Goal: Information Seeking & Learning: Find specific page/section

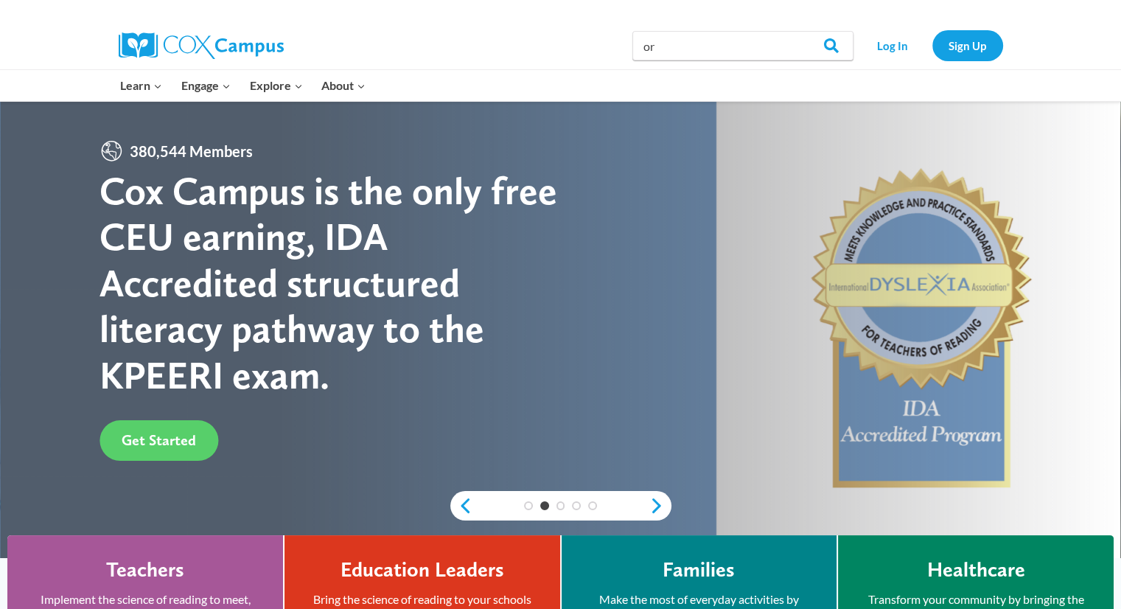
type input "o"
click at [675, 53] on input "Search in [URL][DOMAIN_NAME]" at bounding box center [742, 45] width 221 height 29
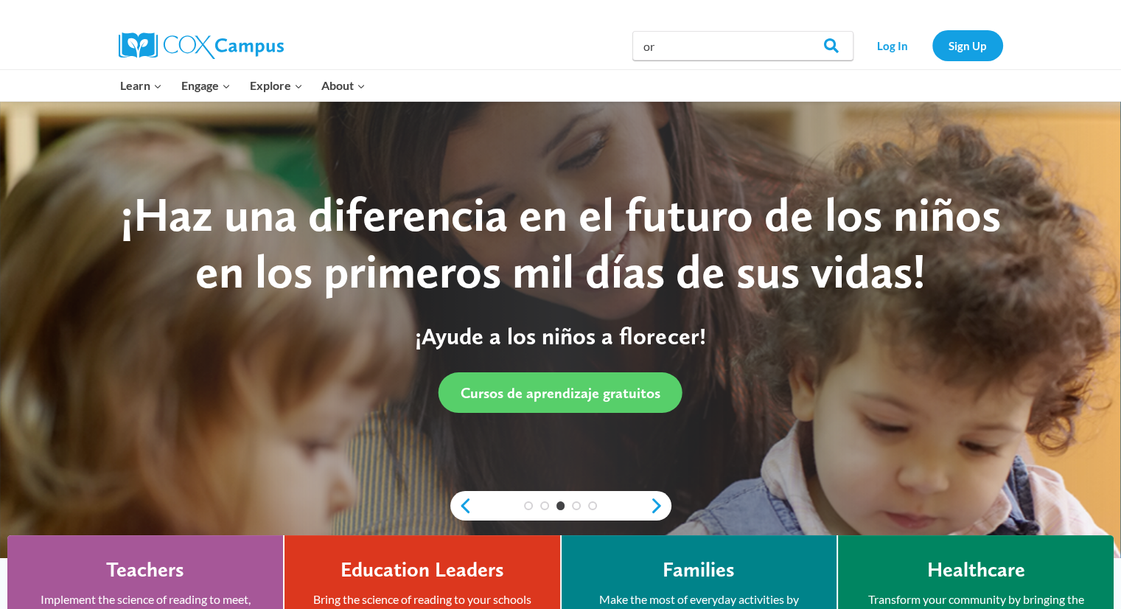
type input "o"
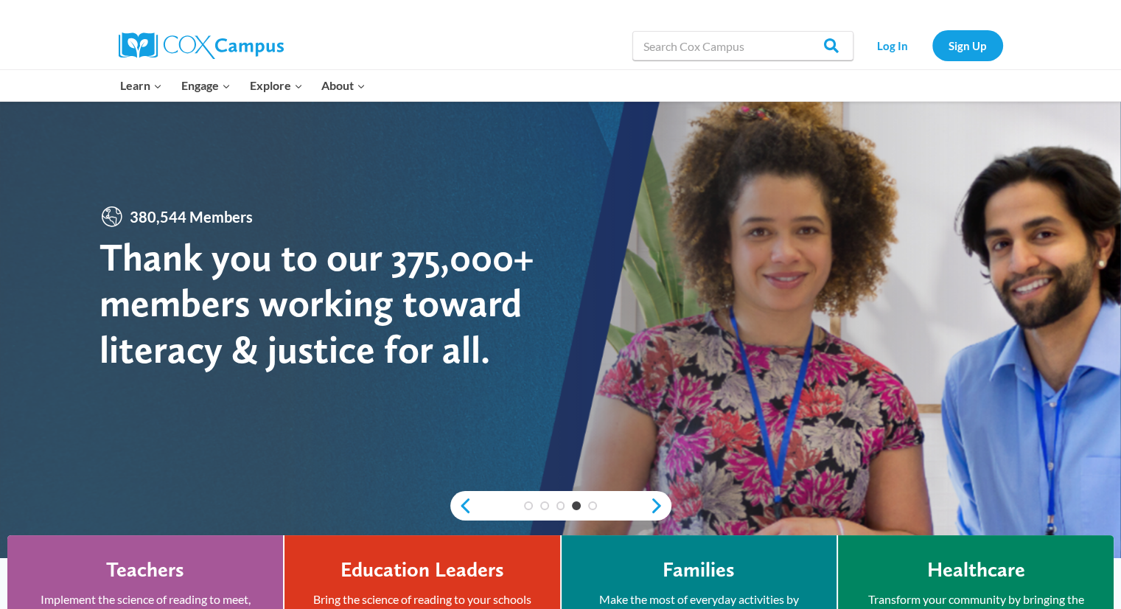
click at [675, 53] on input "Search in [URL][DOMAIN_NAME]" at bounding box center [742, 45] width 221 height 29
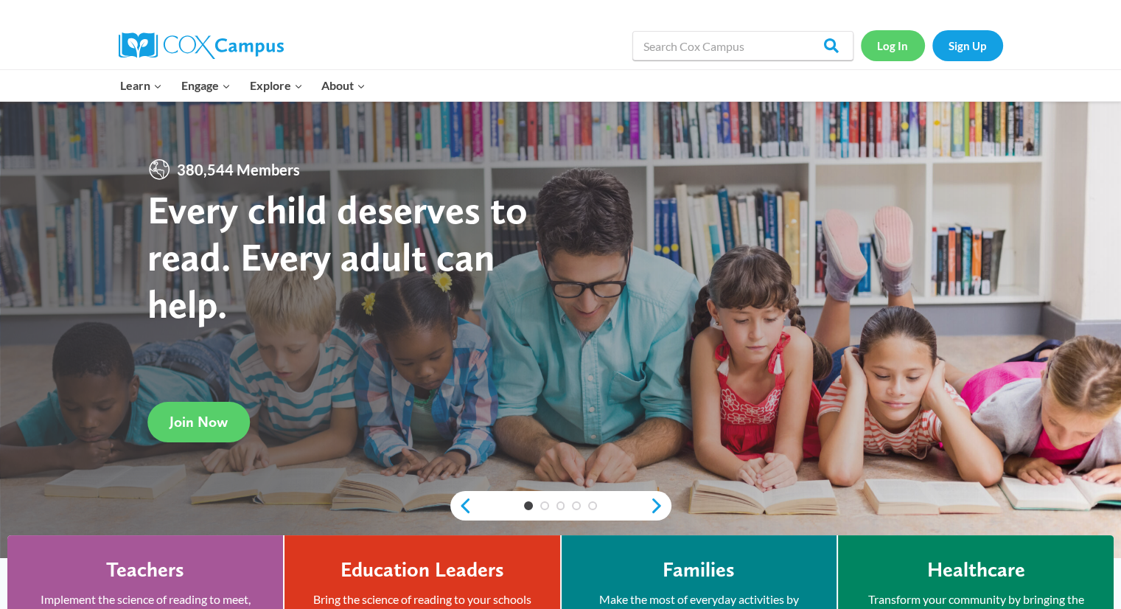
click at [890, 55] on link "Log In" at bounding box center [893, 45] width 64 height 30
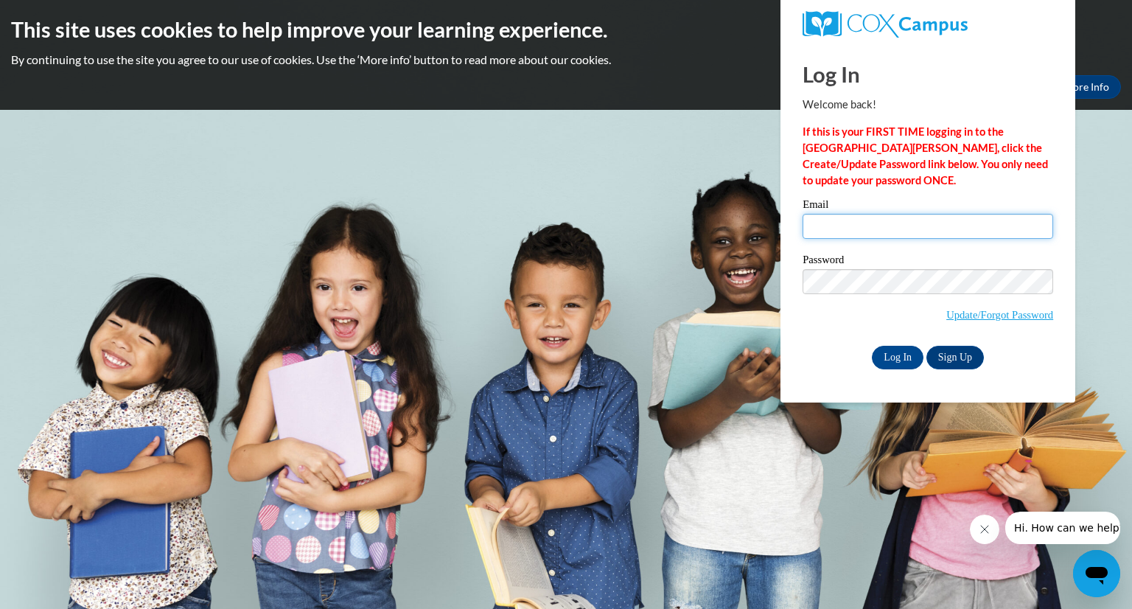
click at [852, 228] on input "Email" at bounding box center [927, 226] width 251 height 25
type input "[EMAIL_ADDRESS][DOMAIN_NAME][PERSON_NAME]"
click at [881, 352] on input "Log In" at bounding box center [898, 358] width 52 height 24
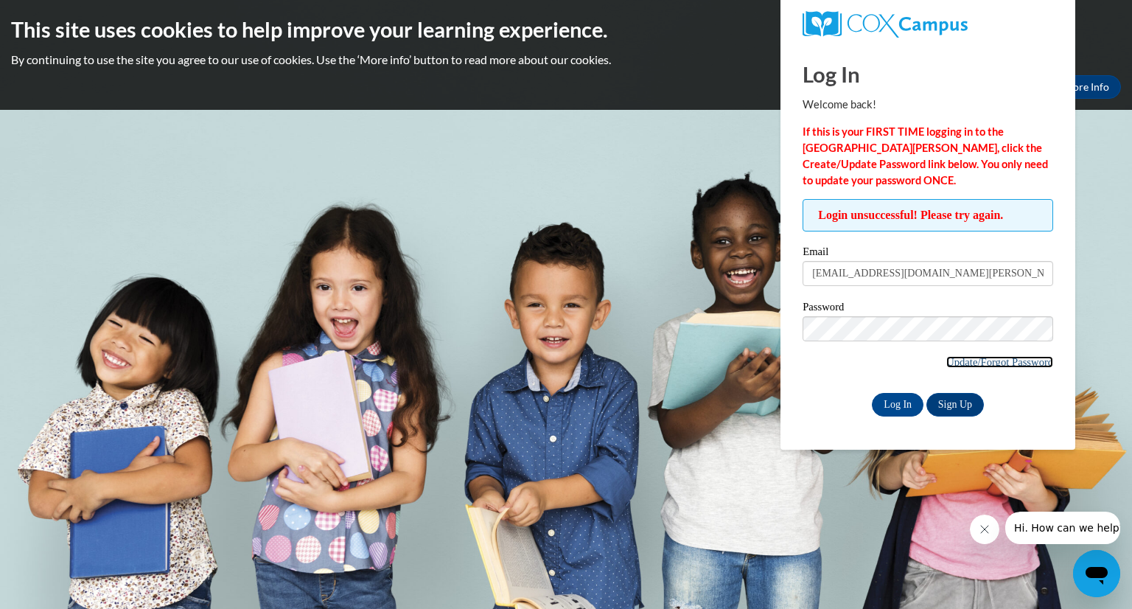
click at [953, 360] on link "Update/Forgot Password" at bounding box center [999, 362] width 107 height 12
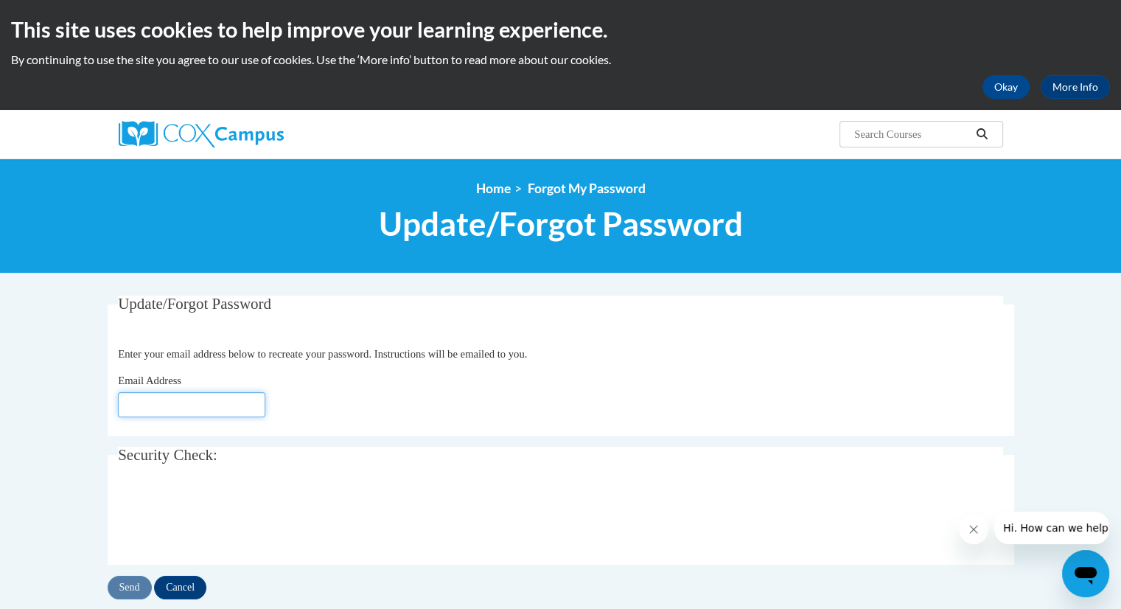
click at [144, 403] on input "Email Address" at bounding box center [191, 404] width 147 height 25
type input "sevanspowell@student.clayton.edu"
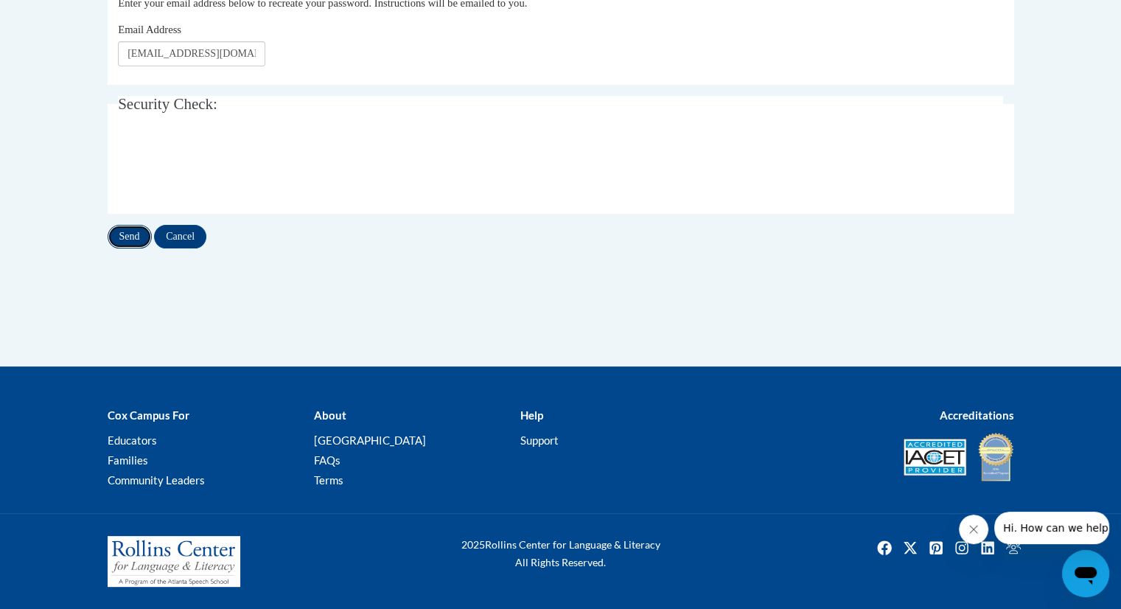
click at [124, 237] on input "Send" at bounding box center [130, 237] width 44 height 24
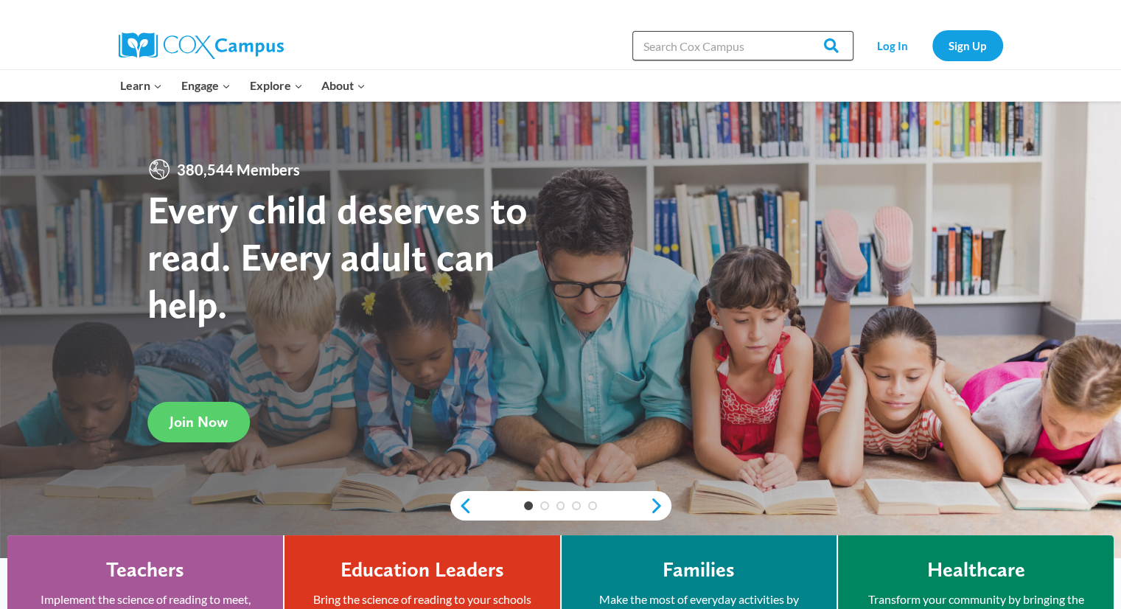
click at [668, 48] on input "Search in [URL][DOMAIN_NAME]" at bounding box center [742, 45] width 221 height 29
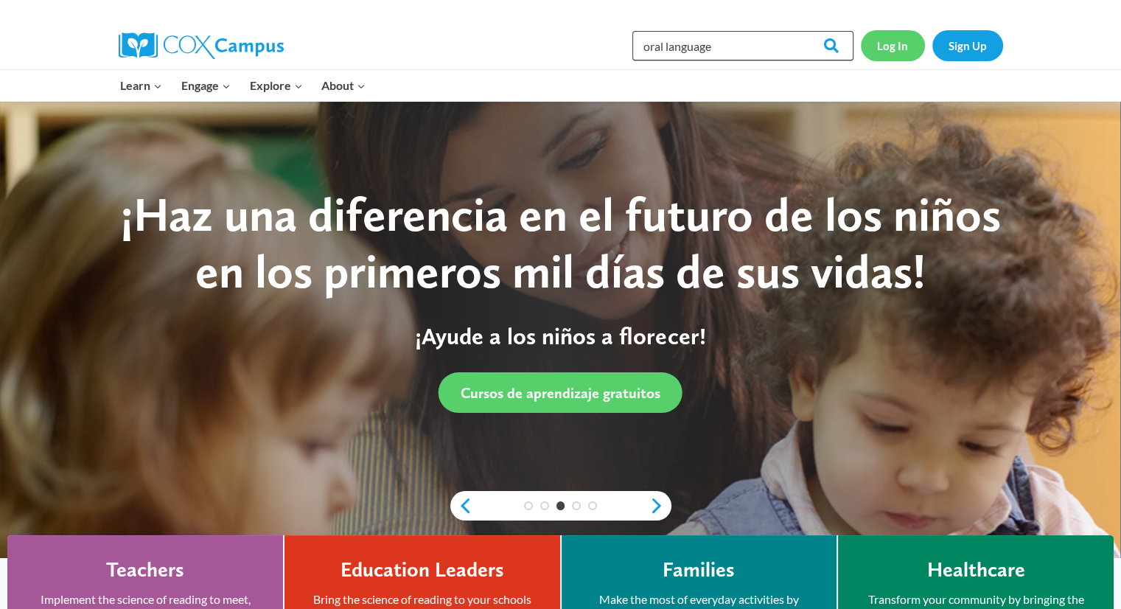
type input "oral language"
click at [893, 47] on link "Log In" at bounding box center [893, 45] width 64 height 30
click at [832, 42] on input "Search" at bounding box center [824, 45] width 57 height 29
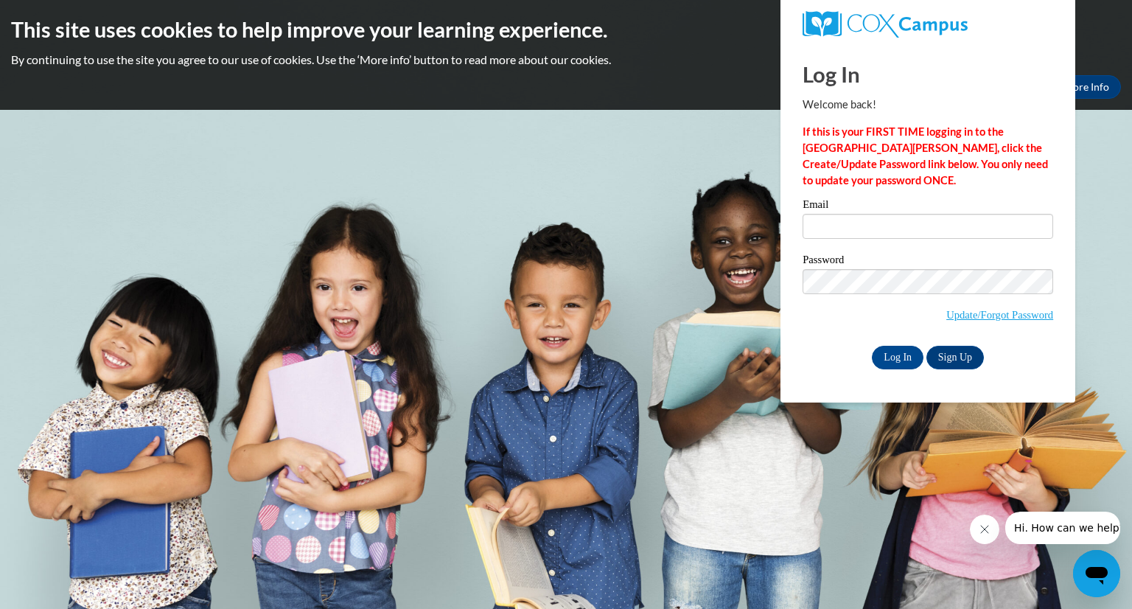
click at [982, 528] on icon "Close message from company" at bounding box center [984, 529] width 12 height 12
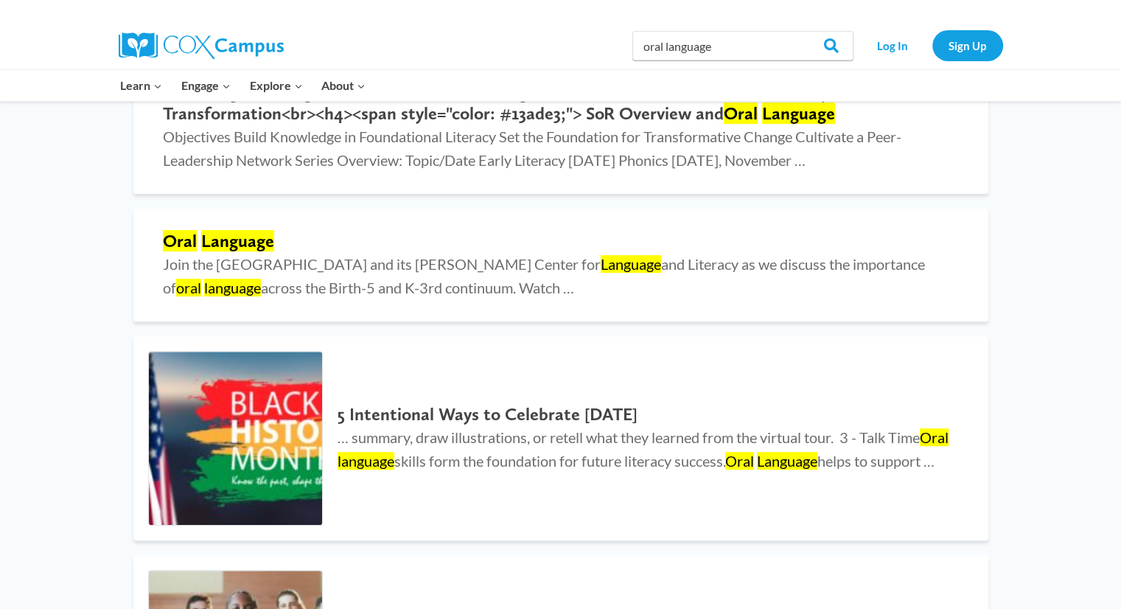
scroll to position [478, 0]
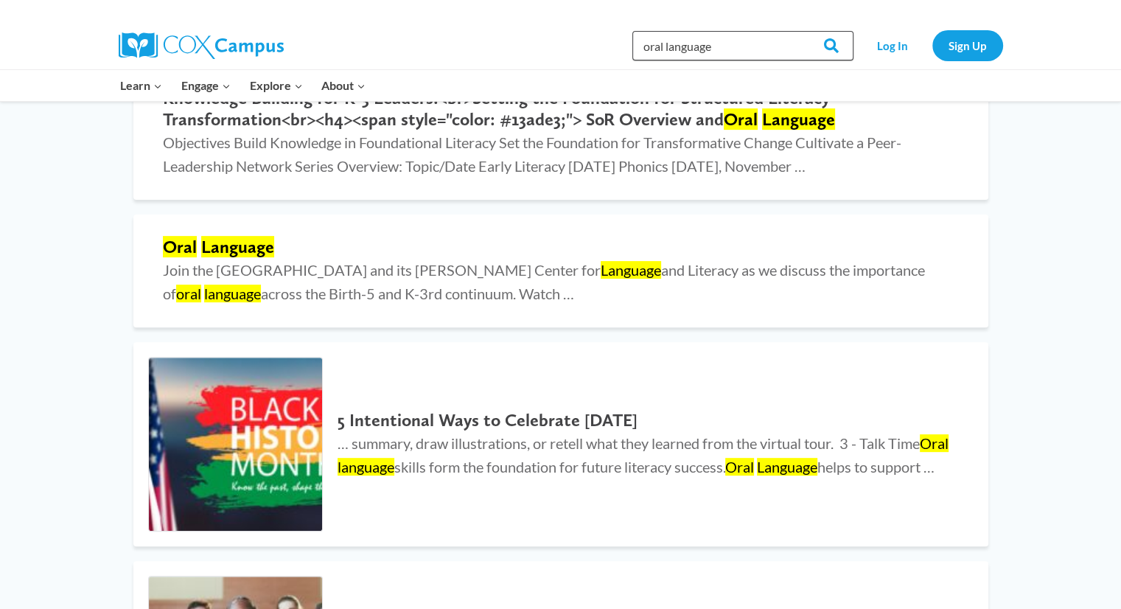
click at [739, 52] on input "oral language" at bounding box center [742, 45] width 221 height 29
type input "oral language foundation"
click at [796, 31] on input "Search" at bounding box center [824, 45] width 57 height 29
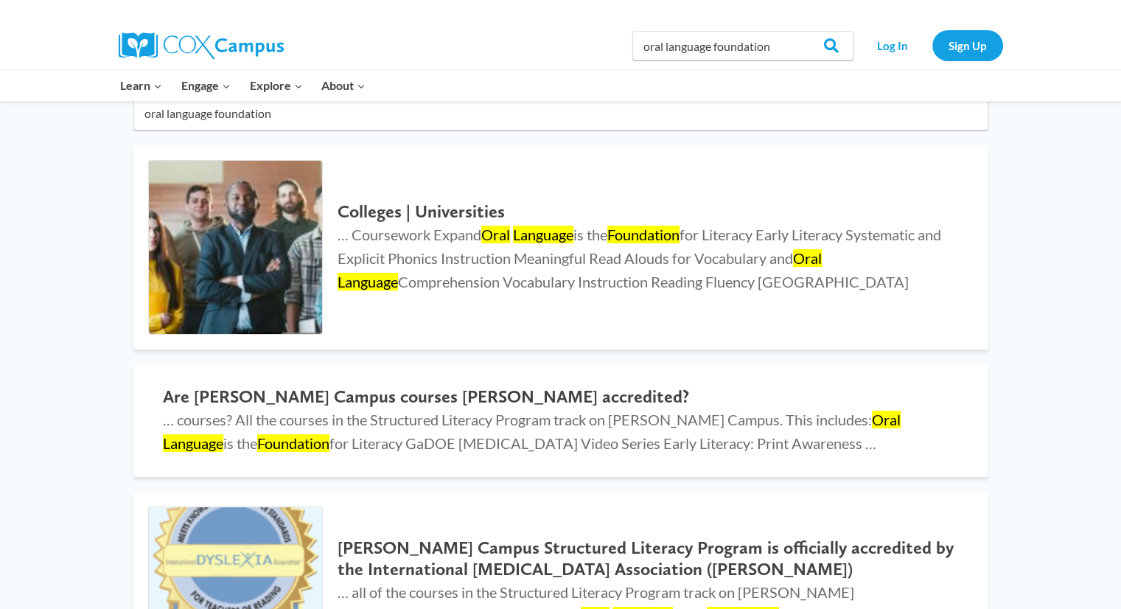
scroll to position [151, 0]
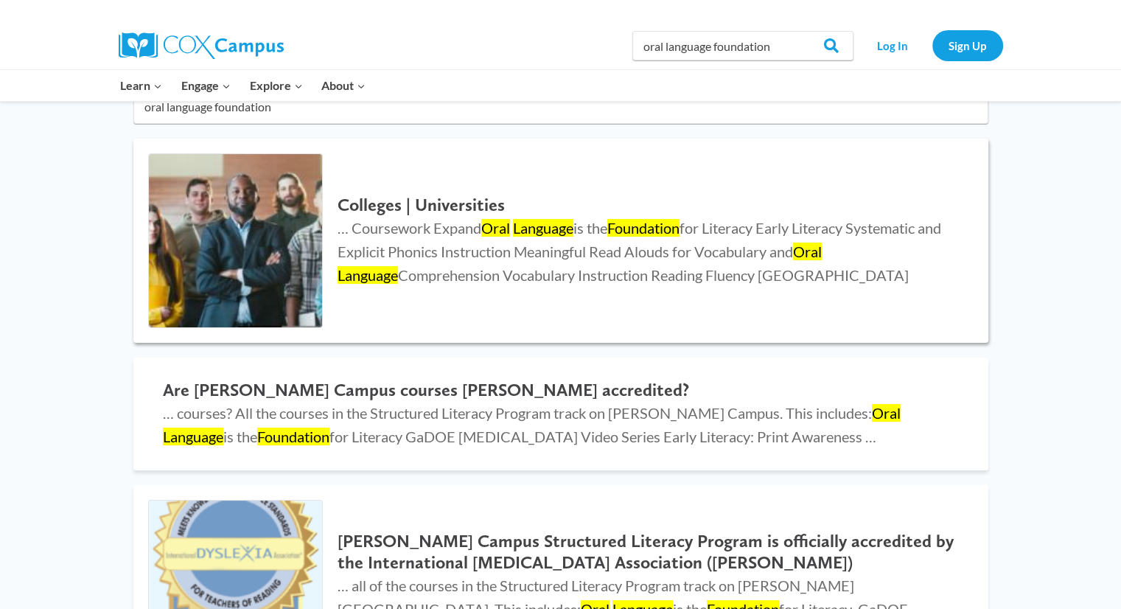
click at [469, 206] on h2 "Colleges | Universities" at bounding box center [647, 205] width 620 height 21
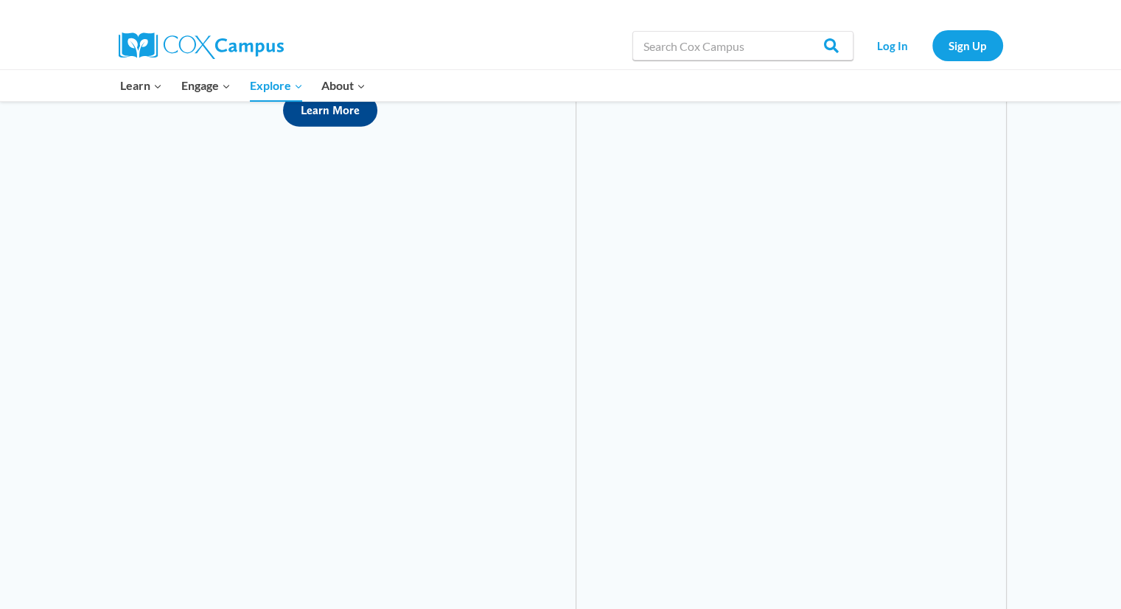
scroll to position [4142, 0]
